Goal: Task Accomplishment & Management: Use online tool/utility

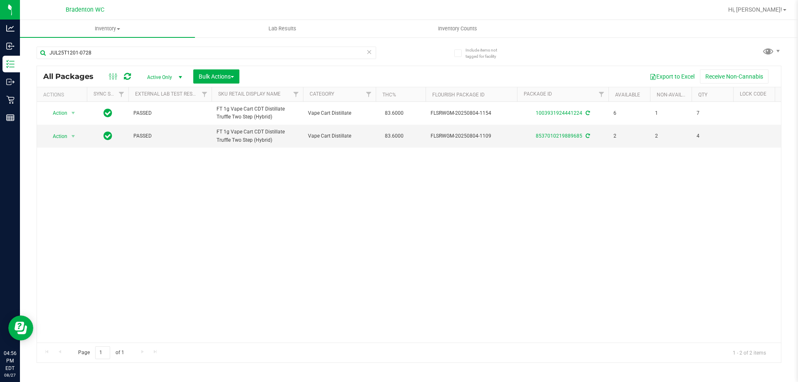
click at [367, 52] on icon at bounding box center [369, 52] width 6 height 10
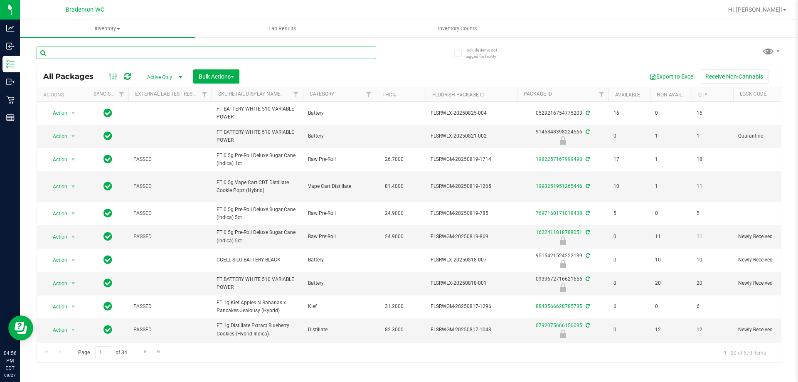
click at [174, 49] on input "text" at bounding box center [207, 53] width 340 height 12
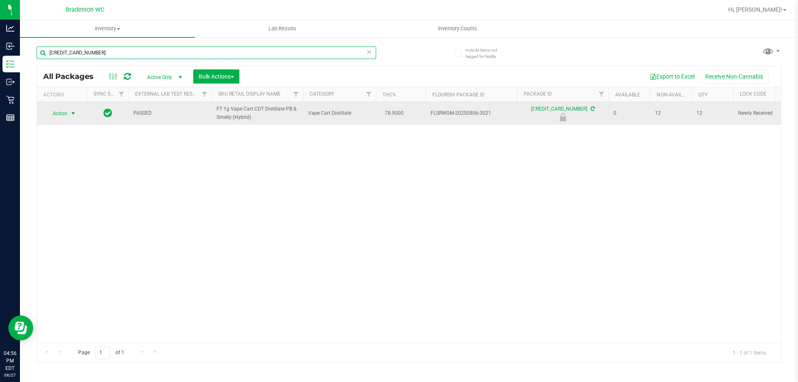
type input "5368131387997230"
click at [61, 111] on span "Action" at bounding box center [56, 114] width 22 height 12
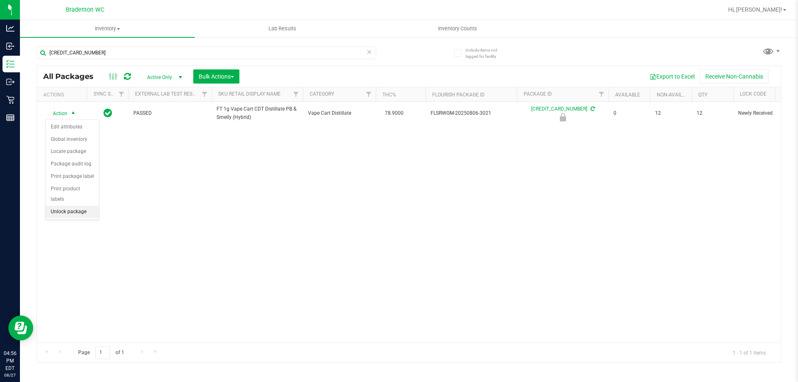
click at [66, 206] on li "Unlock package" at bounding box center [72, 212] width 53 height 12
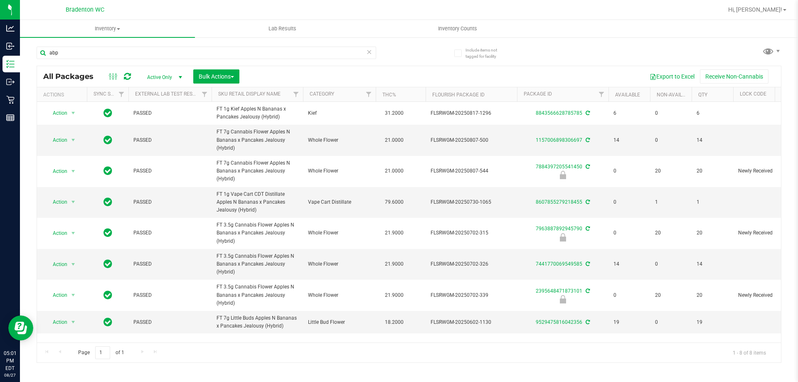
click at [372, 53] on icon at bounding box center [369, 52] width 6 height 10
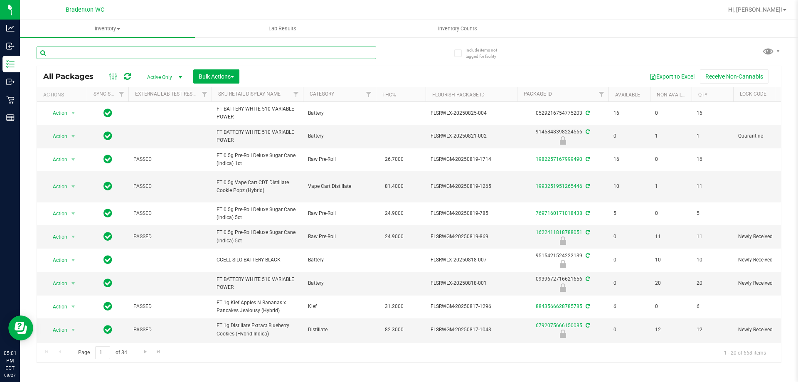
click at [232, 50] on input "text" at bounding box center [207, 53] width 340 height 12
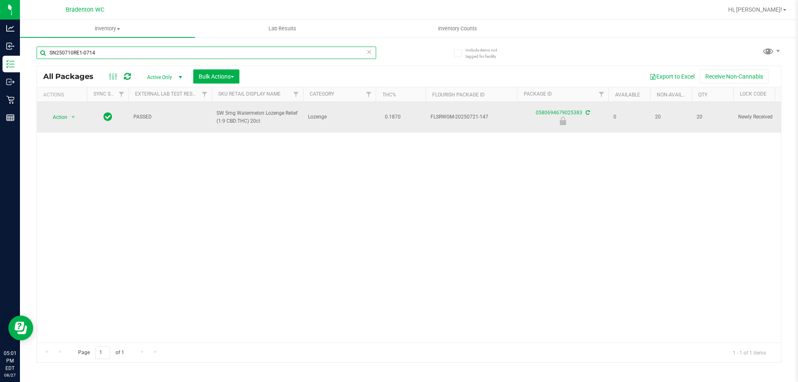
type input "SN250710RE1-0714"
click at [61, 120] on span "Action" at bounding box center [56, 117] width 22 height 12
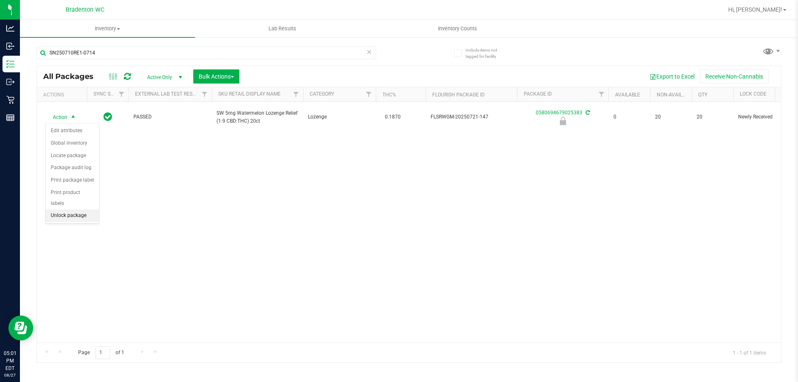
click at [78, 210] on li "Unlock package" at bounding box center [72, 216] width 53 height 12
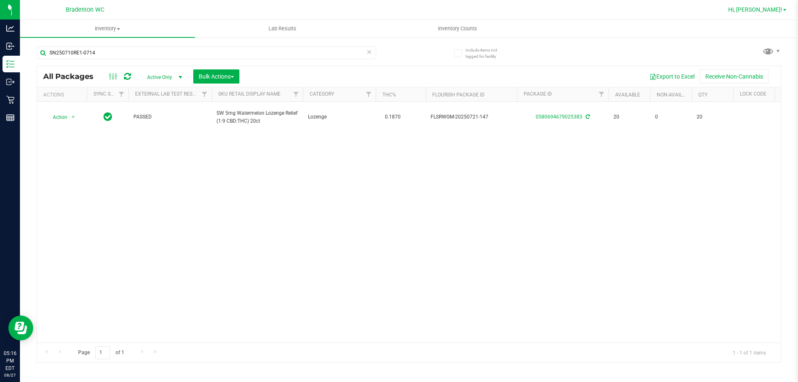
click at [764, 7] on span "Hi, [PERSON_NAME]!" at bounding box center [756, 9] width 54 height 7
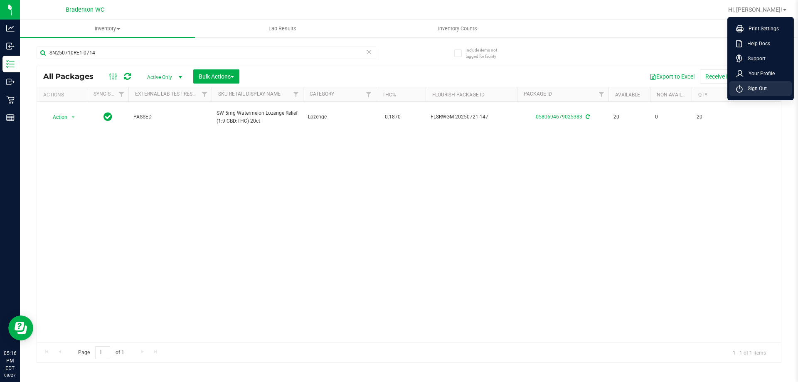
click at [773, 95] on li "Sign Out" at bounding box center [761, 88] width 62 height 15
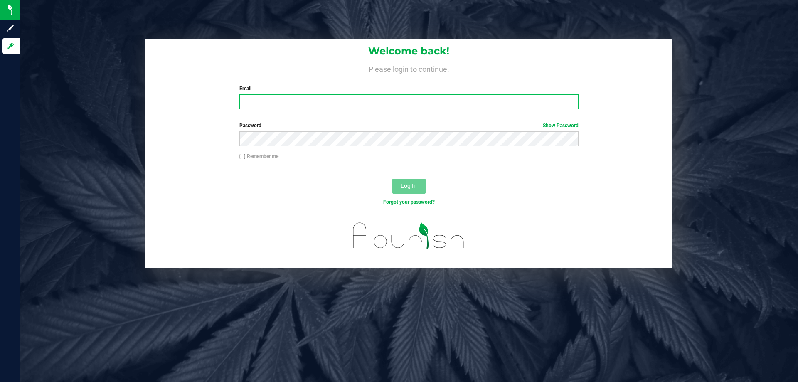
click at [372, 103] on input "Email" at bounding box center [409, 101] width 339 height 15
type input "[EMAIL_ADDRESS][DOMAIN_NAME]"
click at [393, 179] on button "Log In" at bounding box center [409, 186] width 33 height 15
